Goal: Transaction & Acquisition: Obtain resource

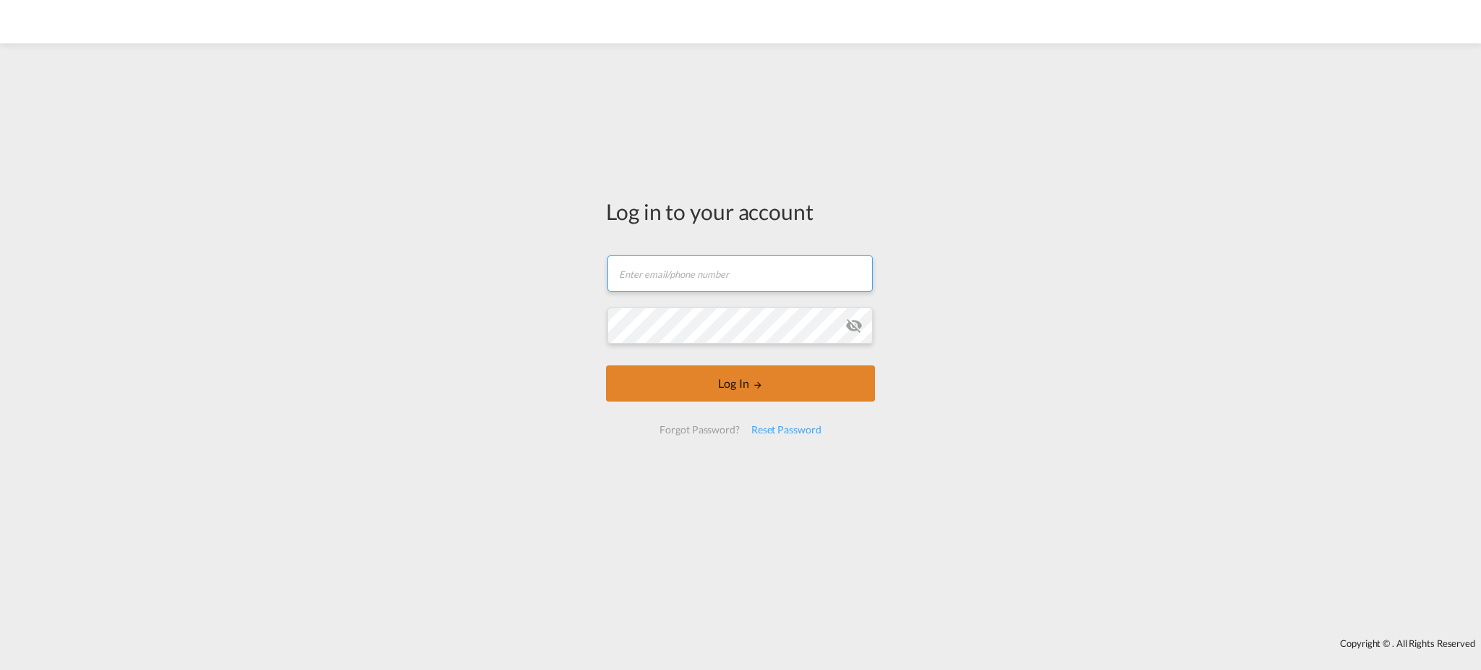
type input "[EMAIL_ADDRESS][DOMAIN_NAME]"
click at [785, 390] on button "Log In" at bounding box center [740, 383] width 269 height 36
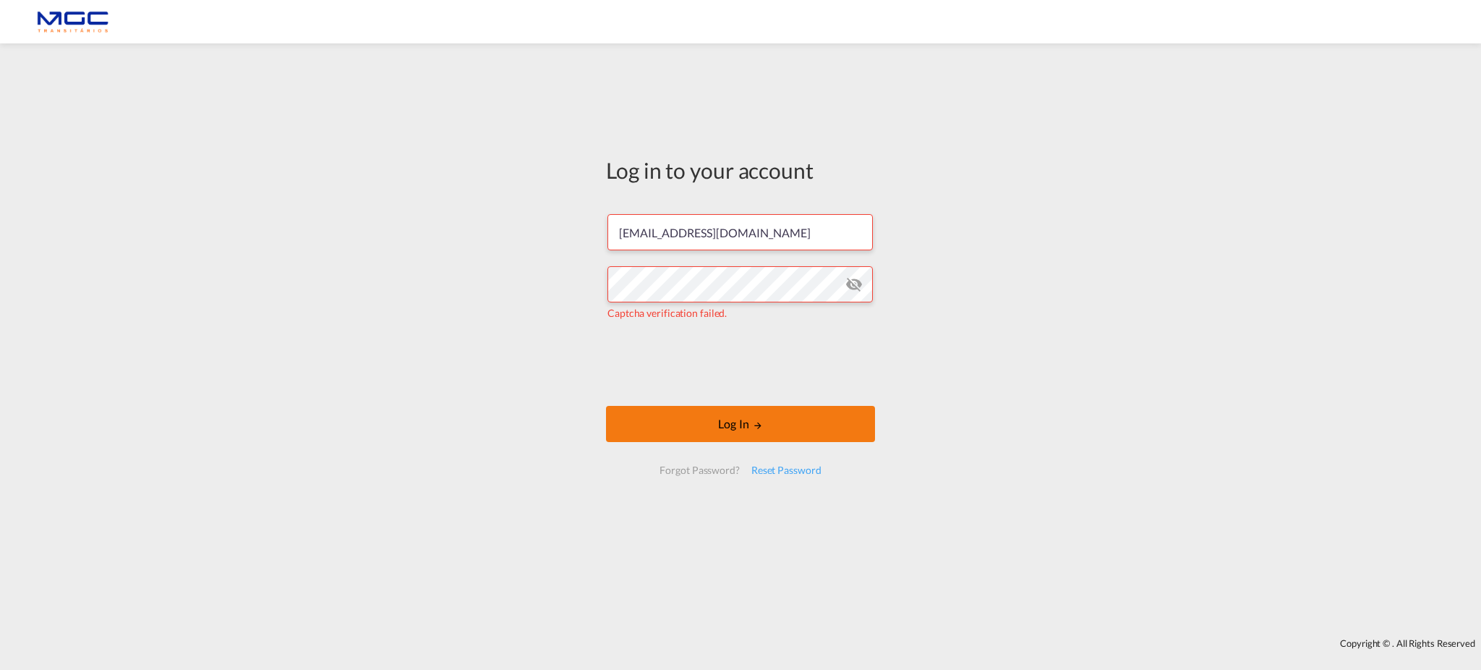
click at [828, 424] on button "Log In" at bounding box center [740, 424] width 269 height 36
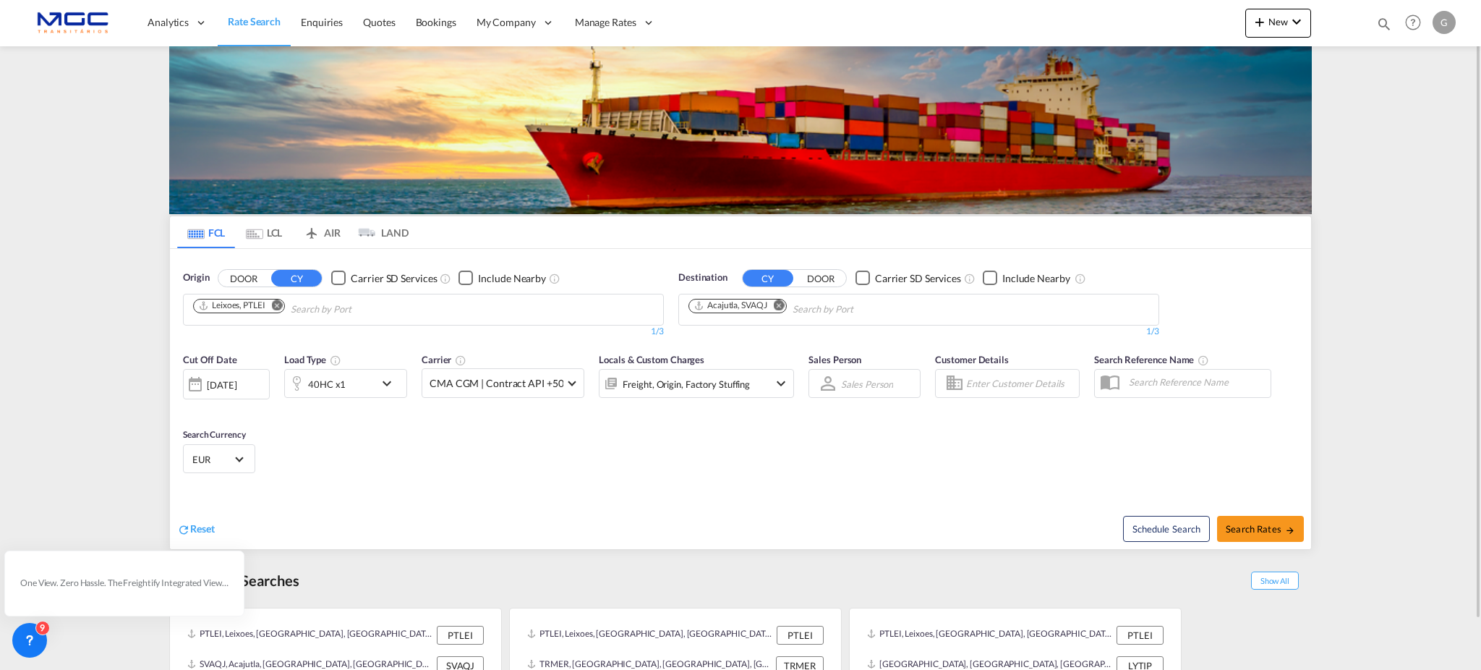
click at [771, 308] on button "Remove" at bounding box center [775, 306] width 22 height 14
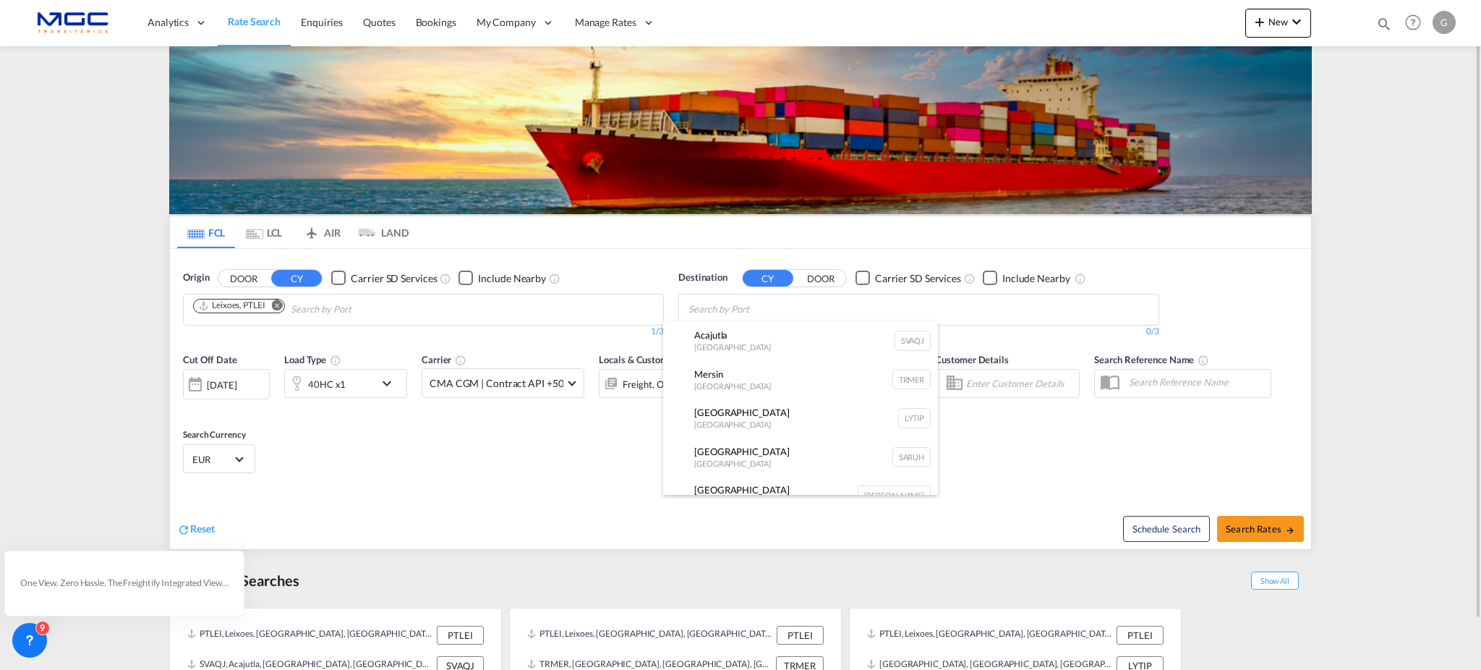
click at [768, 308] on body "Analytics Reports Dashboard Rate Search Enquiries Quotes Bookings" at bounding box center [740, 335] width 1481 height 670
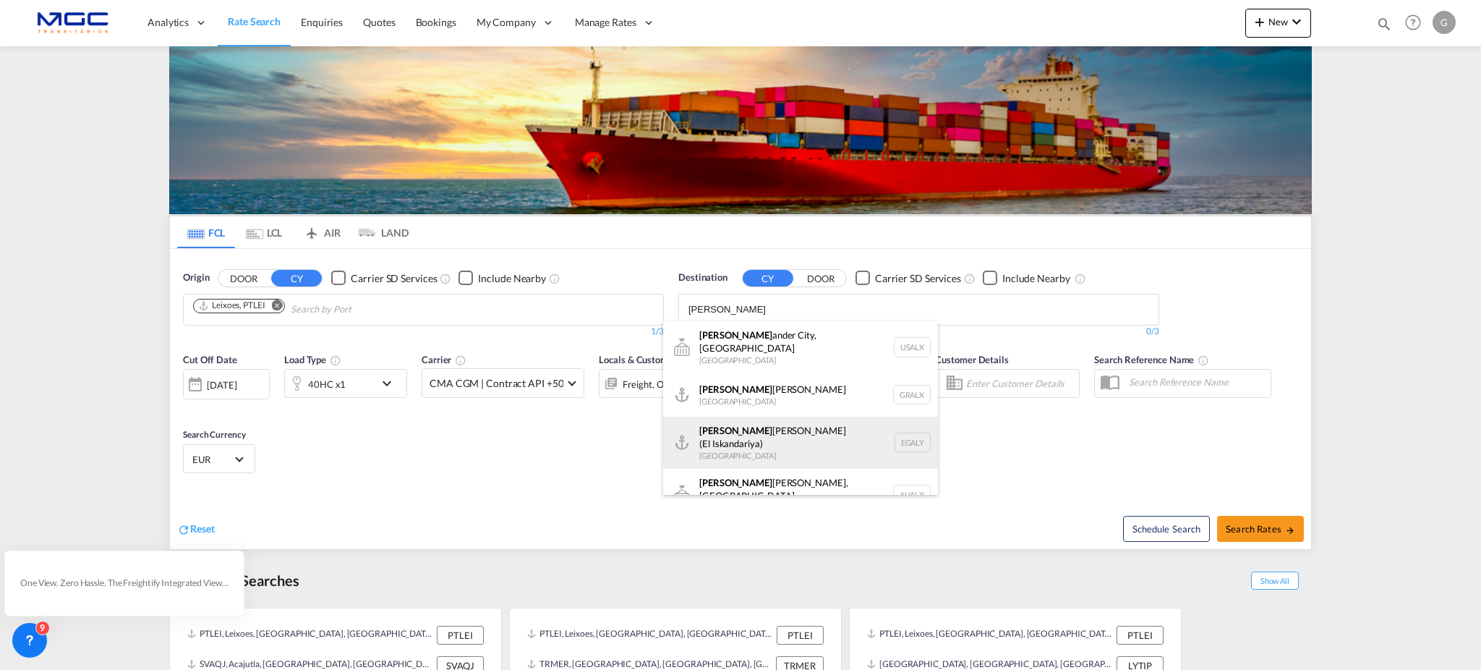
type input "[PERSON_NAME]"
click at [758, 417] on div "[PERSON_NAME] ([PERSON_NAME]) [GEOGRAPHIC_DATA] EGALY" at bounding box center [800, 442] width 275 height 52
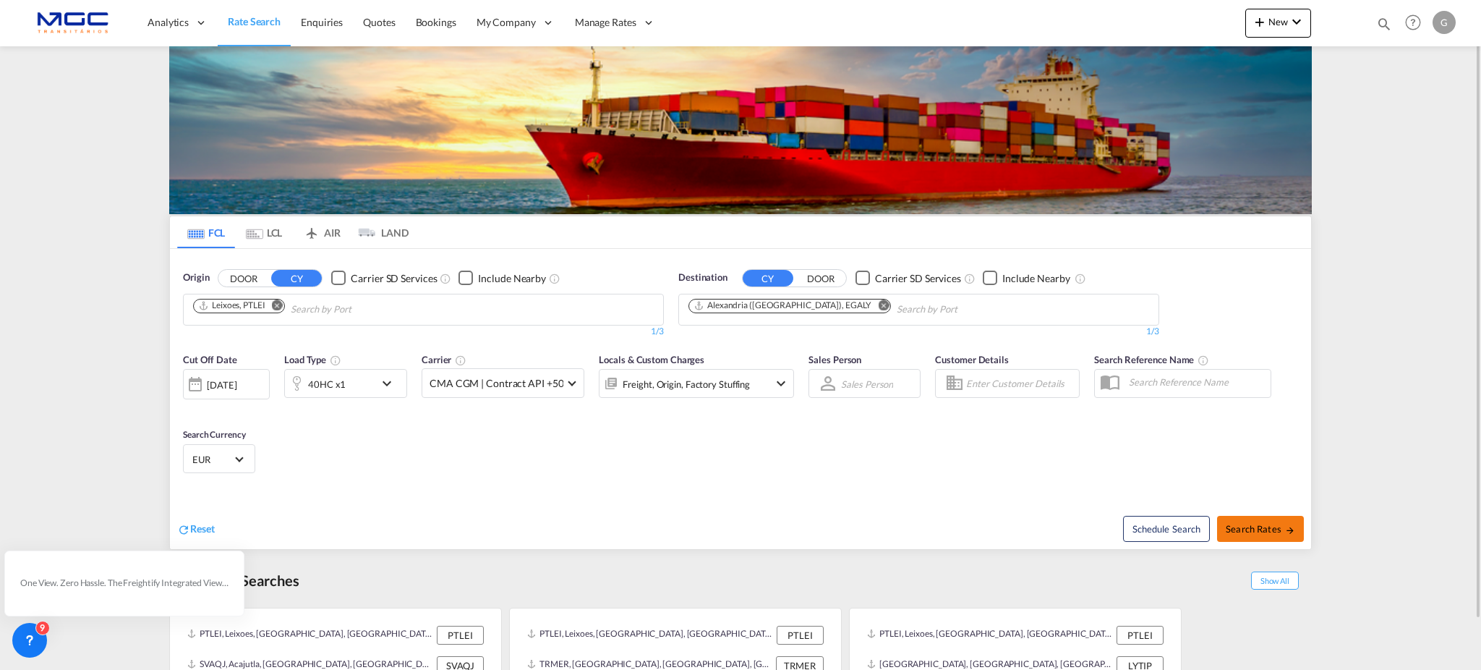
click at [1257, 538] on button "Search Rates" at bounding box center [1260, 529] width 87 height 26
type input "PTLEI to EGALY / [DATE]"
